Goal: Entertainment & Leisure: Consume media (video, audio)

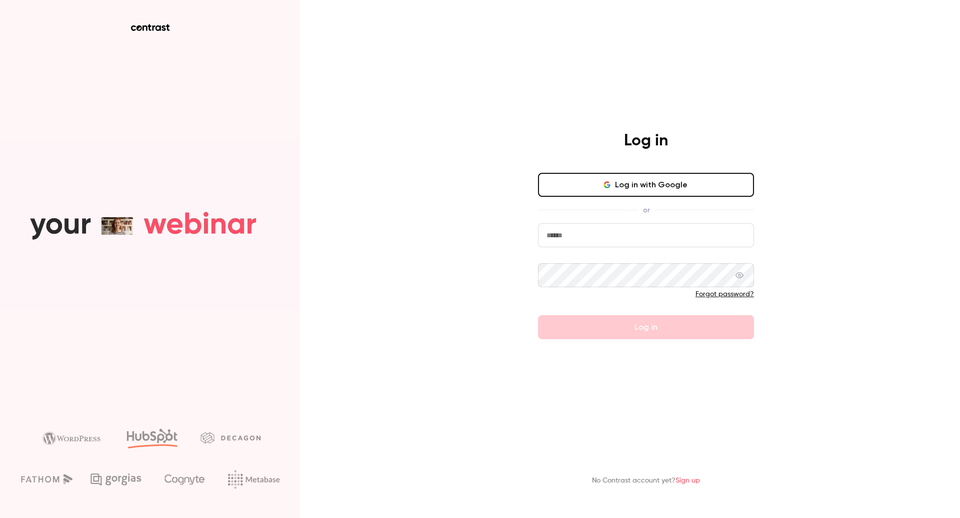
click at [619, 178] on button "Log in with Google" at bounding box center [646, 185] width 216 height 24
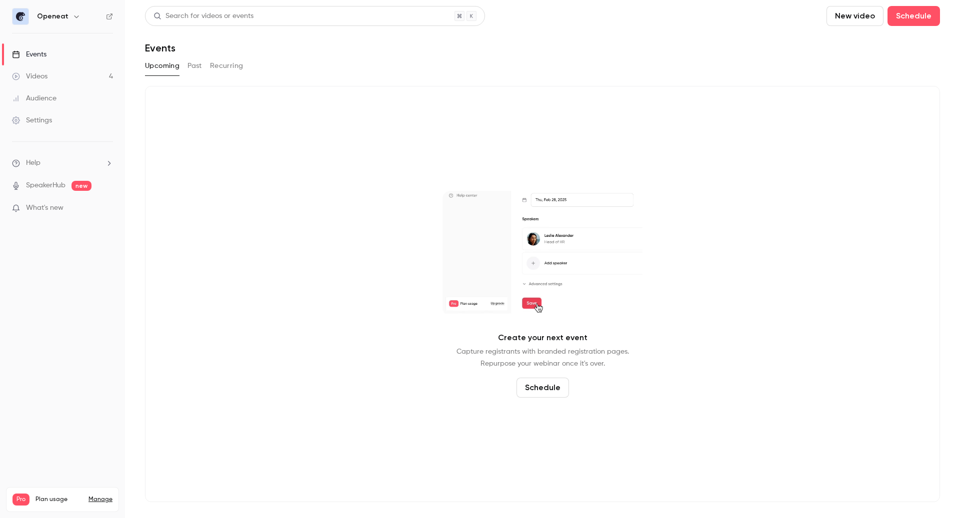
click at [49, 75] on link "Videos 4" at bounding box center [62, 76] width 125 height 22
